Goal: Communication & Community: Ask a question

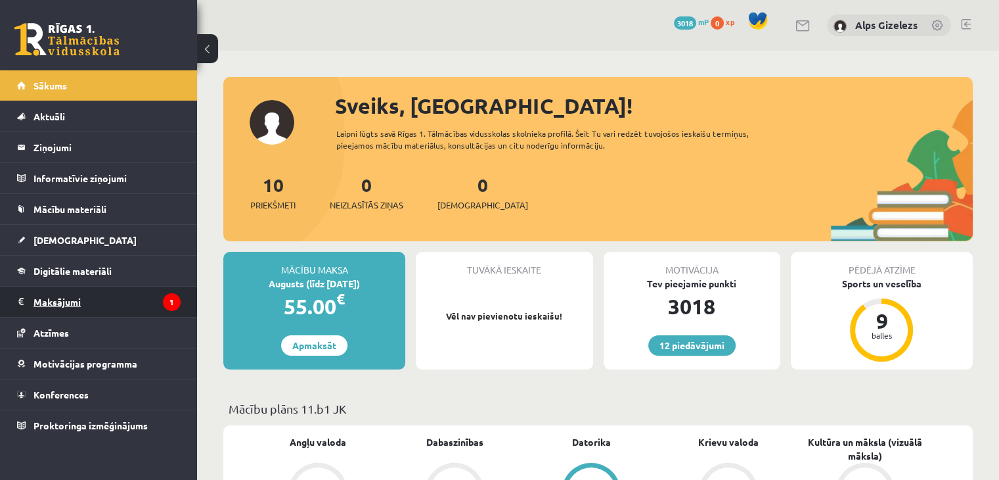
click at [121, 301] on legend "Maksājumi 1" at bounding box center [106, 301] width 147 height 30
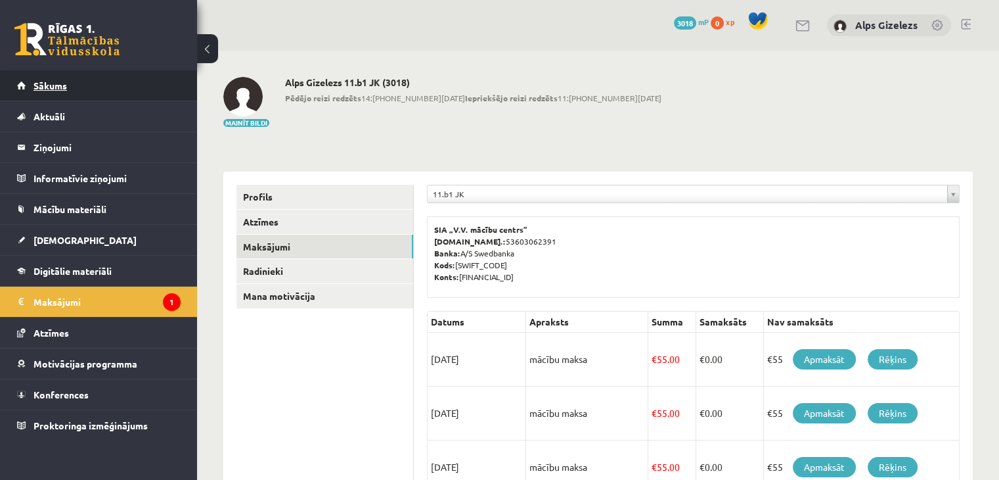
click at [67, 82] on link "Sākums" at bounding box center [99, 85] width 164 height 30
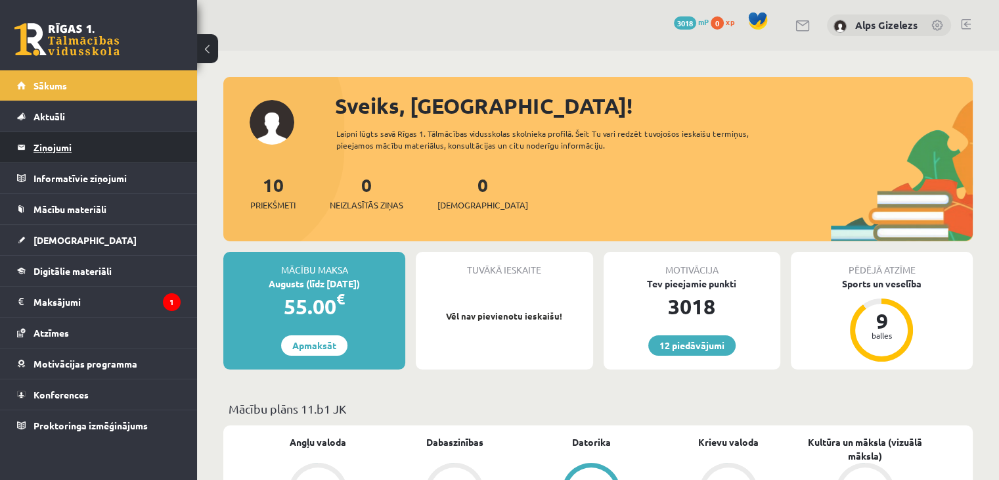
click at [64, 148] on legend "Ziņojumi 0" at bounding box center [106, 147] width 147 height 30
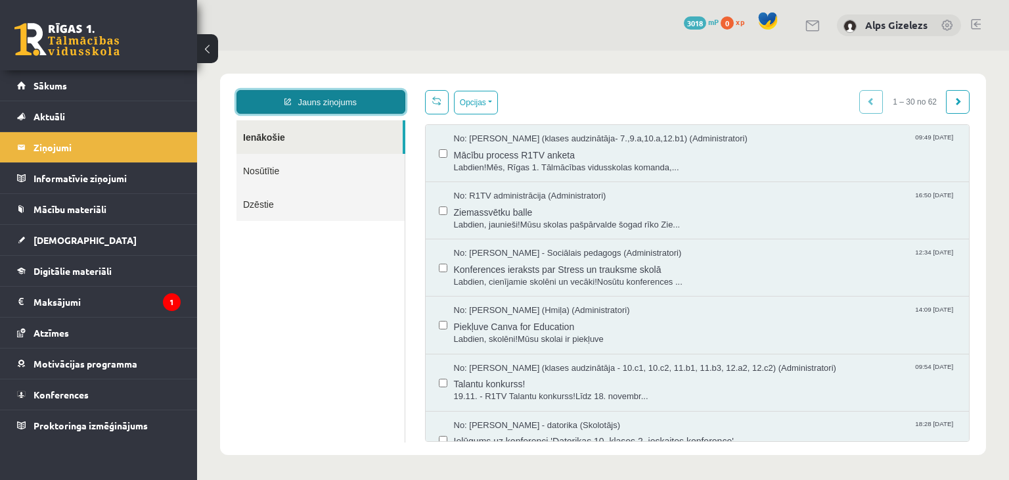
click at [338, 102] on link "Jauns ziņojums" at bounding box center [320, 102] width 169 height 24
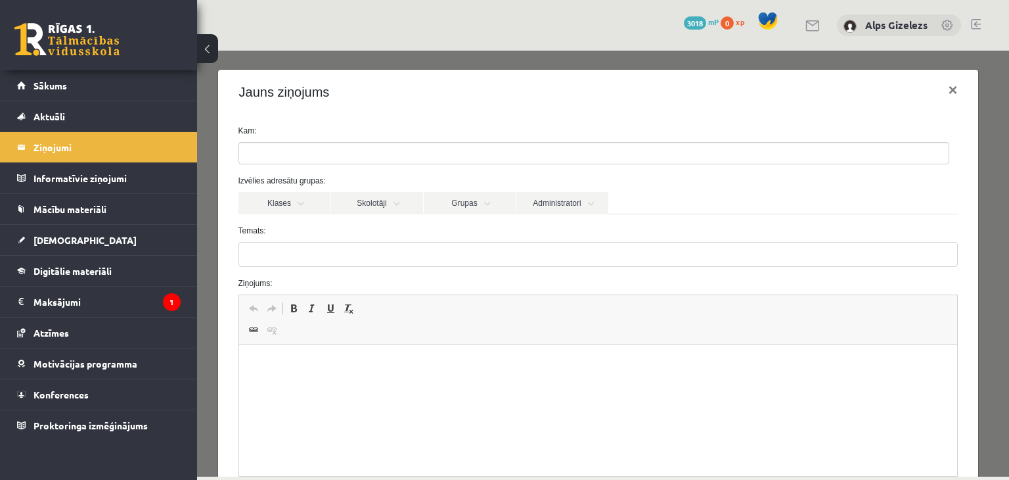
click at [288, 150] on ul at bounding box center [593, 153] width 709 height 21
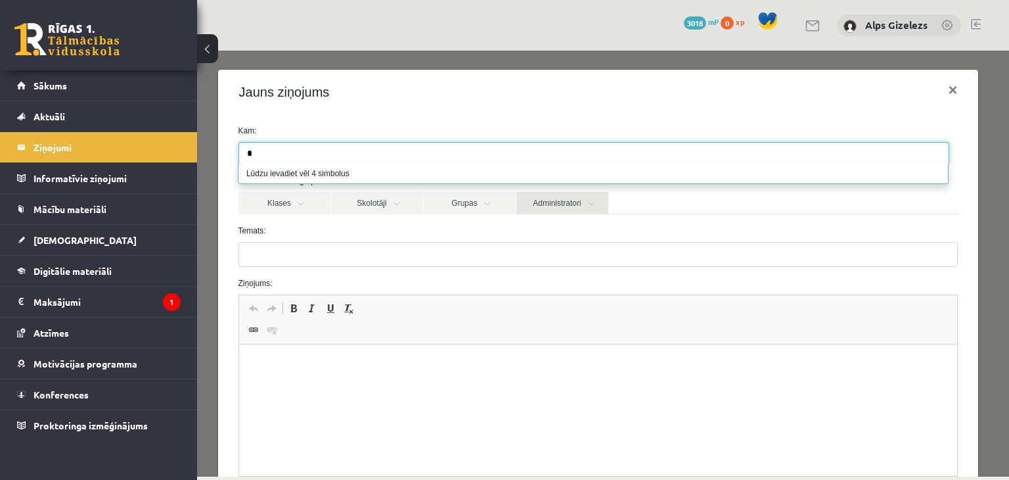
type input "*"
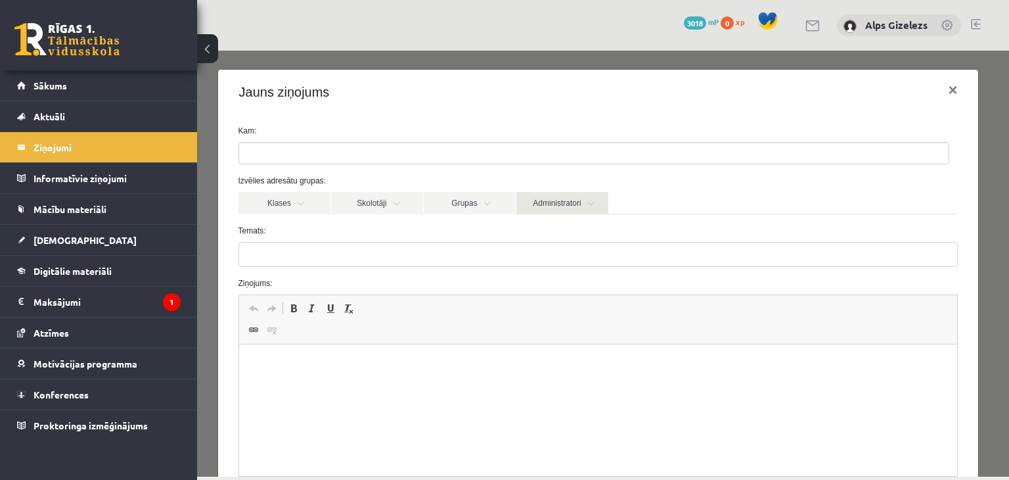
click at [564, 208] on link "Administratori" at bounding box center [562, 203] width 92 height 22
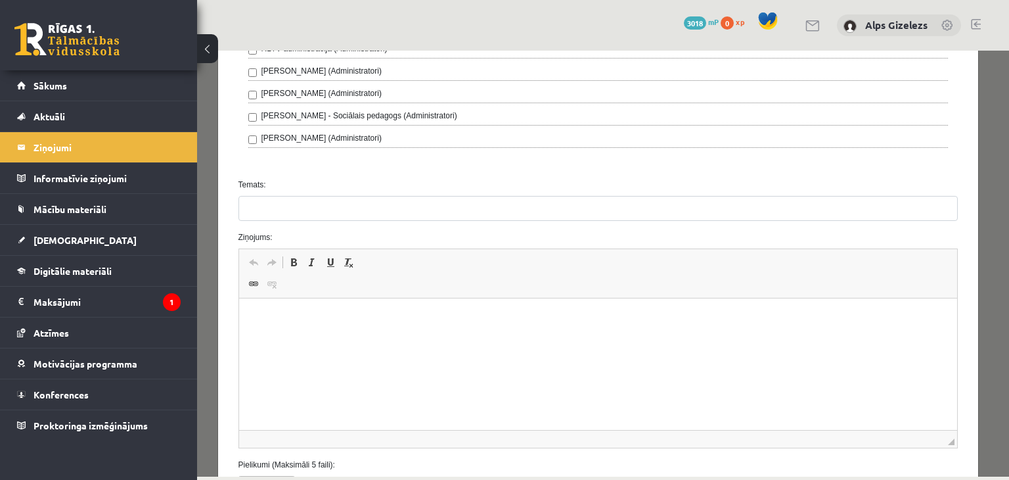
scroll to position [488, 0]
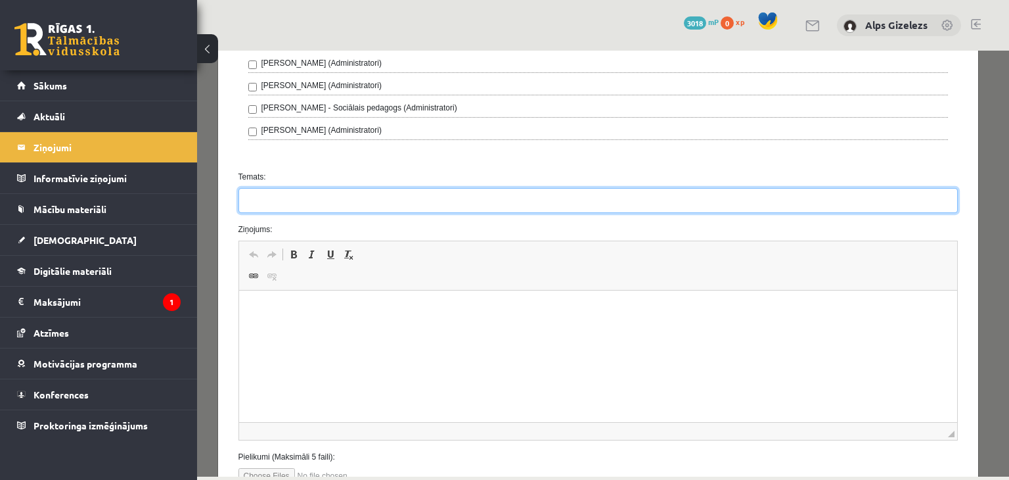
click at [344, 200] on input "Temats:" at bounding box center [598, 200] width 720 height 25
type input "*******"
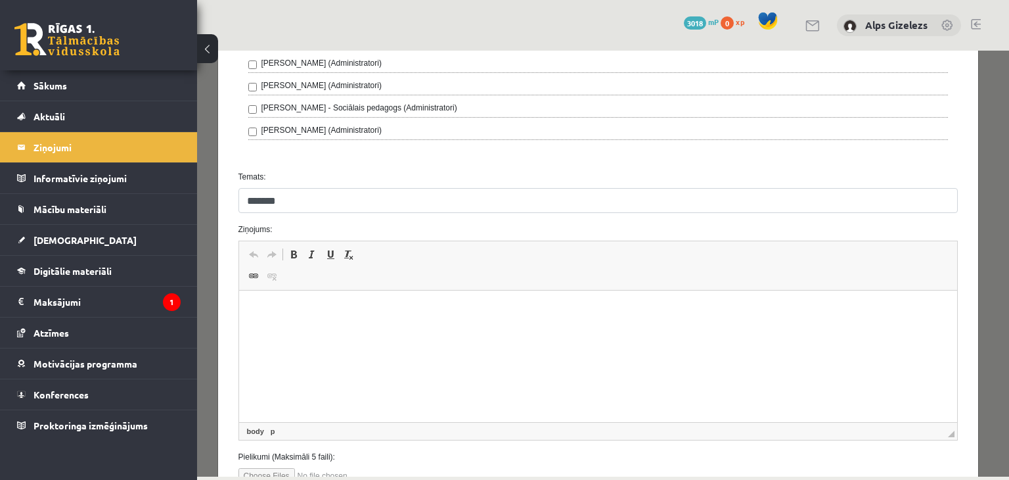
click at [313, 319] on html at bounding box center [597, 310] width 719 height 40
click at [328, 329] on p "**********" at bounding box center [593, 333] width 683 height 14
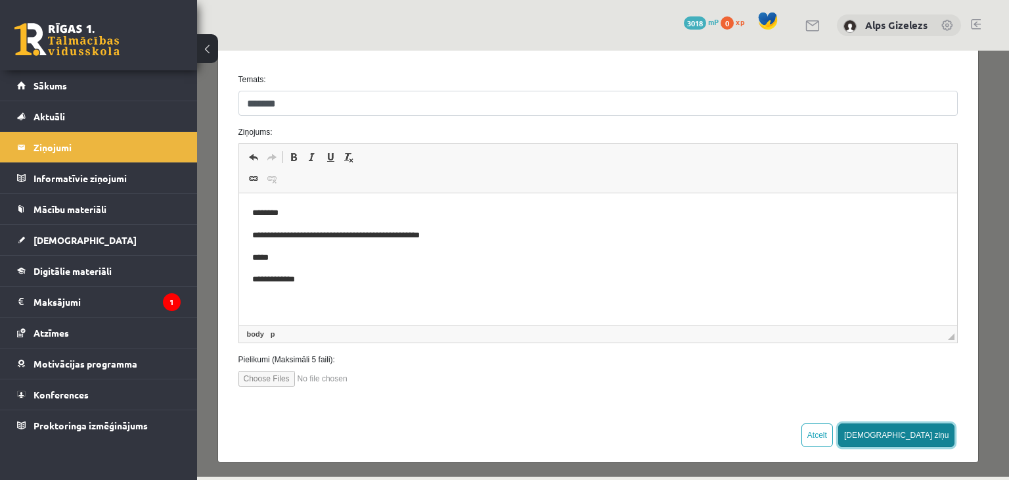
click at [925, 426] on button "[DEMOGRAPHIC_DATA] ziņu" at bounding box center [896, 435] width 117 height 24
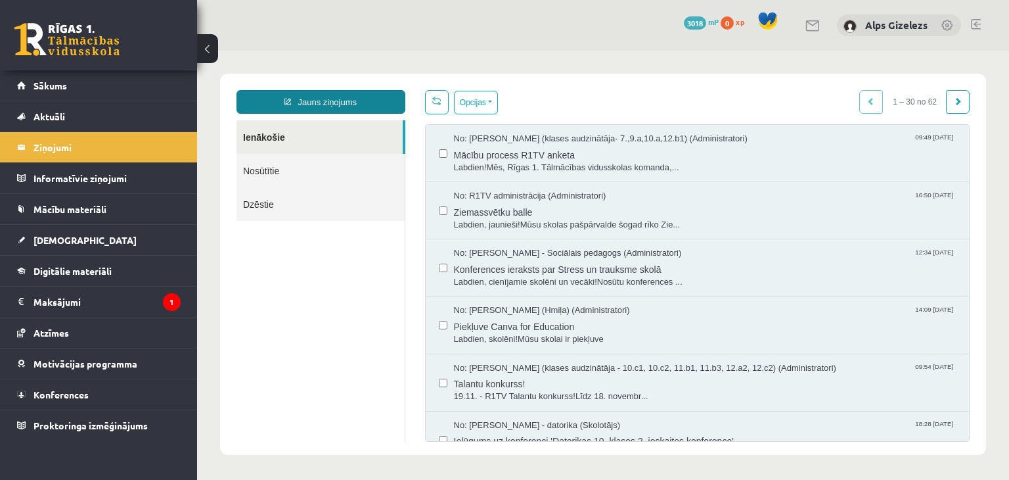
scroll to position [0, 0]
